Goal: Task Accomplishment & Management: Complete application form

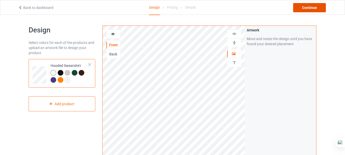
click at [306, 8] on div "Continue" at bounding box center [309, 7] width 33 height 9
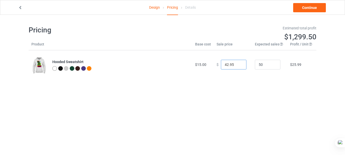
drag, startPoint x: 225, startPoint y: 64, endPoint x: 216, endPoint y: 64, distance: 8.9
click at [216, 64] on div "$ 42.95" at bounding box center [232, 65] width 33 height 10
drag, startPoint x: 227, startPoint y: 65, endPoint x: 232, endPoint y: 65, distance: 4.6
click at [232, 65] on input "25.95" at bounding box center [234, 65] width 26 height 10
type input "25.00"
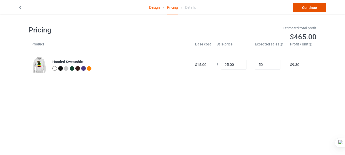
click at [315, 6] on link "Continue" at bounding box center [309, 7] width 33 height 9
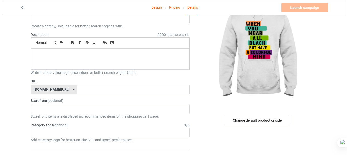
scroll to position [38, 0]
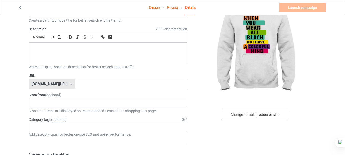
click at [265, 114] on div "Change default product or side" at bounding box center [254, 114] width 67 height 9
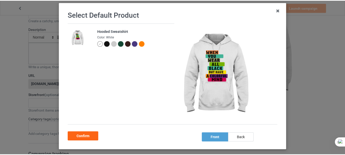
scroll to position [30, 0]
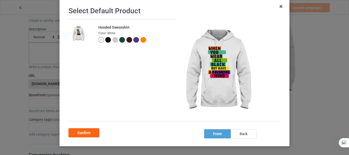
click at [105, 40] on div at bounding box center [108, 40] width 6 height 6
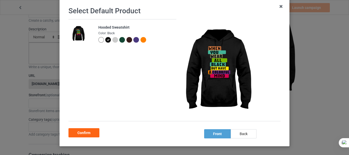
click at [133, 42] on div at bounding box center [136, 40] width 6 height 6
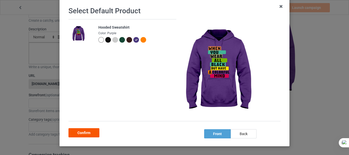
click at [92, 132] on div "Confirm" at bounding box center [83, 132] width 31 height 9
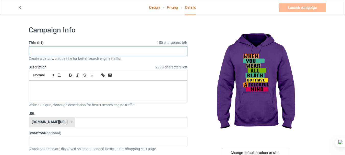
click at [141, 51] on input "text" at bounding box center [108, 51] width 159 height 10
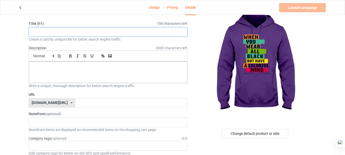
scroll to position [17, 0]
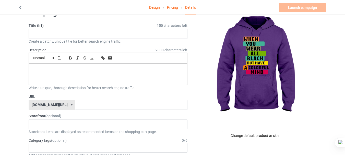
click at [155, 9] on link "Design" at bounding box center [154, 7] width 11 height 14
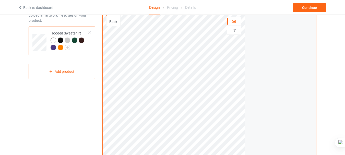
scroll to position [27, 0]
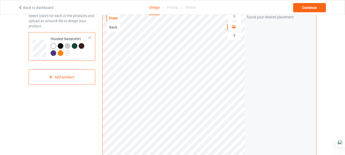
click at [188, 8] on div "Details" at bounding box center [190, 7] width 11 height 14
click at [297, 9] on div "Continue" at bounding box center [309, 7] width 33 height 9
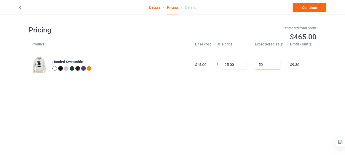
drag, startPoint x: 261, startPoint y: 65, endPoint x: 246, endPoint y: 66, distance: 14.8
click at [246, 66] on tr "Hooded Sweatshirt $15.00 $ 25.00 50 $9.30" at bounding box center [173, 64] width 288 height 29
type input "20"
click at [321, 3] on link "Continue" at bounding box center [309, 7] width 33 height 9
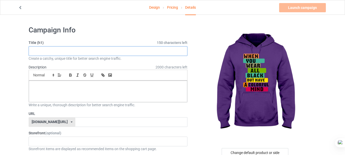
click at [138, 52] on input "text" at bounding box center [108, 51] width 159 height 10
paste input "Colorful Mind Hoodie – Bold Style for Creative Souls"
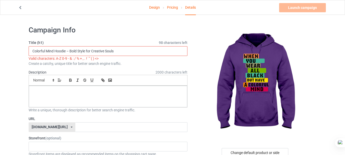
drag, startPoint x: 69, startPoint y: 50, endPoint x: 67, endPoint y: 50, distance: 2.9
click at [67, 50] on input "Colorful Mind Hoodie – Bold Style for Creative Souls" at bounding box center [108, 51] width 159 height 10
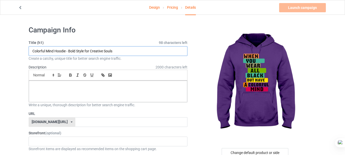
type input "Colorful Mind Hoodie - Bold Style for Creative Souls"
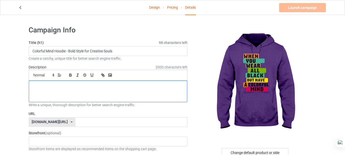
click at [51, 86] on p at bounding box center [108, 86] width 150 height 5
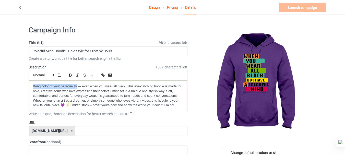
drag, startPoint x: 31, startPoint y: 86, endPoint x: 77, endPoint y: 86, distance: 46.2
click at [77, 86] on div "Bring color to your personality — even when you wear all black! This eye-catchi…" at bounding box center [108, 96] width 158 height 30
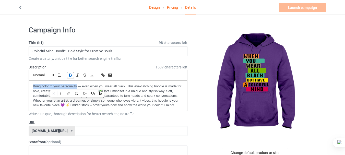
click at [71, 73] on icon "button" at bounding box center [70, 75] width 5 height 5
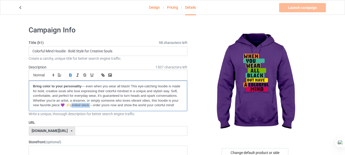
drag, startPoint x: 70, startPoint y: 104, endPoint x: 89, endPoint y: 105, distance: 19.7
click at [89, 105] on p "Bring color to your personality — even when you wear all black! This eye-catchi…" at bounding box center [108, 96] width 150 height 24
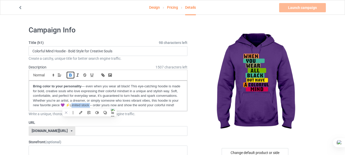
click at [70, 74] on icon "button" at bounding box center [70, 75] width 5 height 5
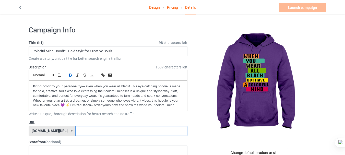
click at [75, 131] on input "text" at bounding box center [131, 131] width 112 height 10
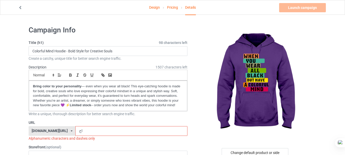
type input "ا"
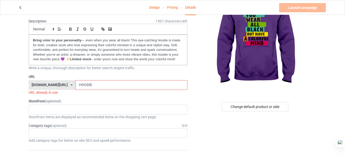
scroll to position [59, 0]
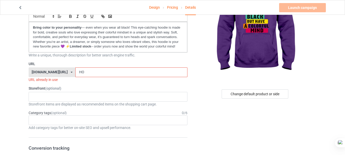
type input "H"
drag, startPoint x: 83, startPoint y: 74, endPoint x: 67, endPoint y: 74, distance: 16.6
click at [75, 74] on input "COLORFUL" at bounding box center [131, 72] width 112 height 10
type input "C"
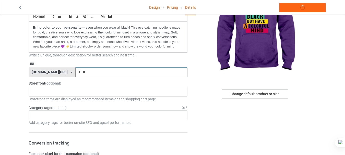
type input "BOLD"
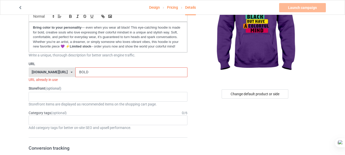
drag, startPoint x: 79, startPoint y: 71, endPoint x: 60, endPoint y: 72, distance: 19.1
click at [60, 72] on div "[DOMAIN_NAME][URL] [DOMAIN_NAME][URL] 587d0d41cee36fd012c64a69 BOLD" at bounding box center [108, 72] width 159 height 10
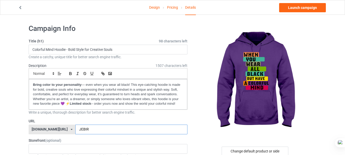
scroll to position [15, 0]
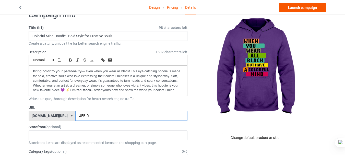
type input "JEBIR"
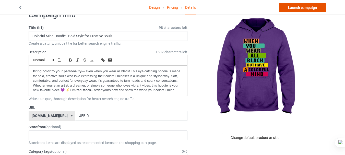
click at [311, 7] on link "Launch campaign" at bounding box center [302, 7] width 47 height 9
